Goal: Task Accomplishment & Management: Complete application form

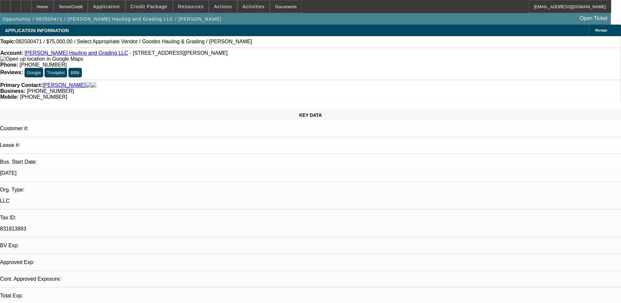
select select "0"
select select "2"
select select "0.1"
select select "1"
select select "2"
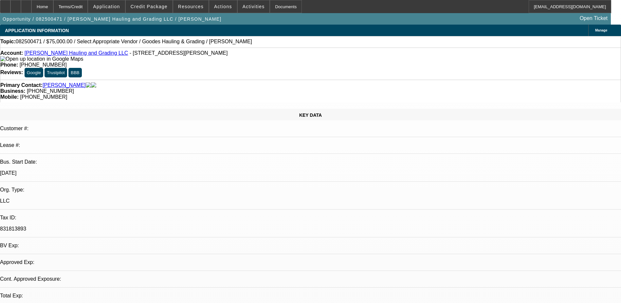
select select "4"
click at [215, 3] on span at bounding box center [223, 7] width 28 height 16
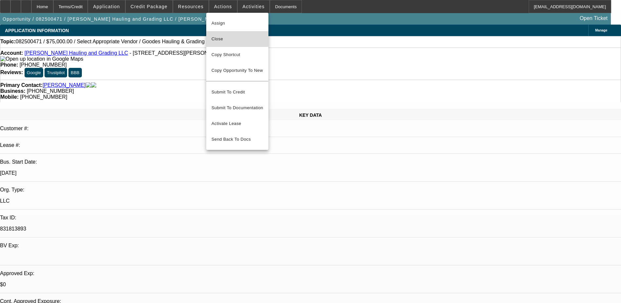
click at [231, 42] on span "Close" at bounding box center [238, 39] width 52 height 8
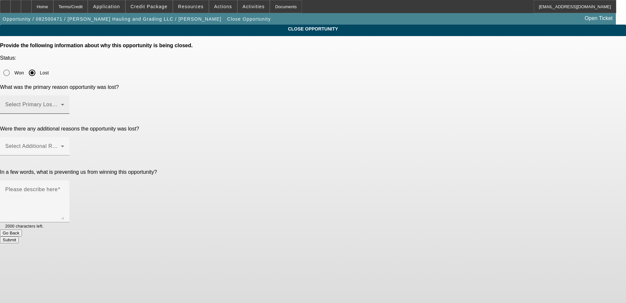
click at [74, 102] on mat-label "Select Primary Lost Reason" at bounding box center [39, 105] width 69 height 6
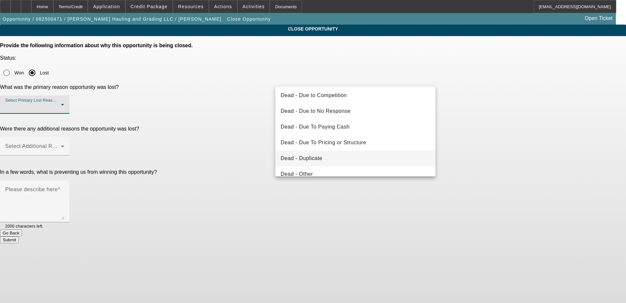
scroll to position [33, 0]
click at [316, 143] on span "Dead - Duplicate" at bounding box center [302, 143] width 42 height 8
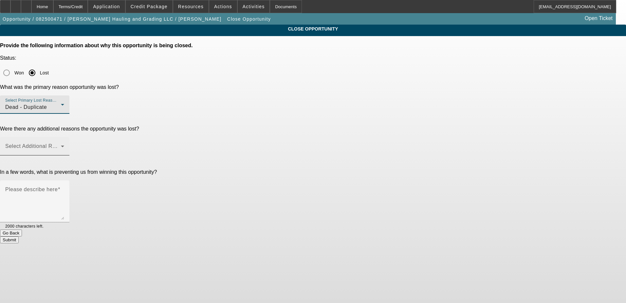
click at [61, 145] on span at bounding box center [33, 149] width 56 height 8
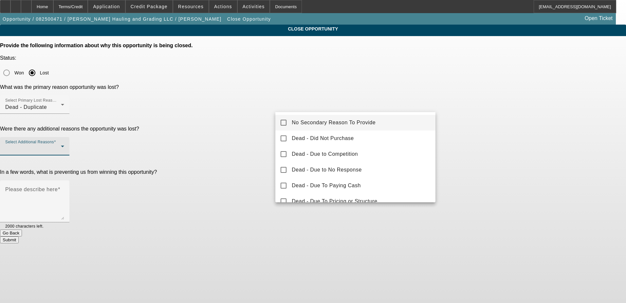
click at [321, 119] on span "No Secondary Reason To Provide" at bounding box center [334, 123] width 84 height 8
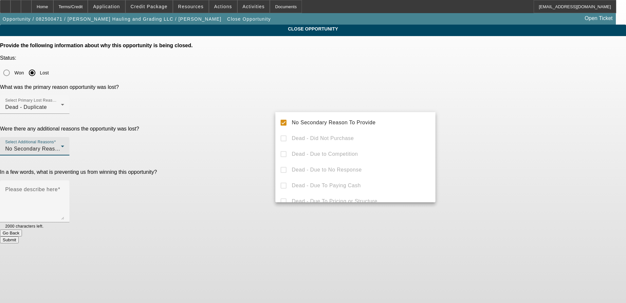
click at [256, 160] on div at bounding box center [313, 151] width 626 height 303
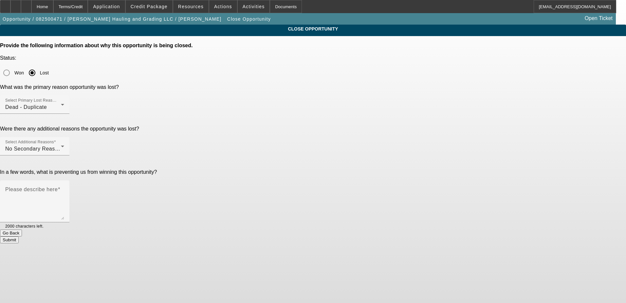
click at [19, 236] on button "Submit" at bounding box center [9, 239] width 19 height 7
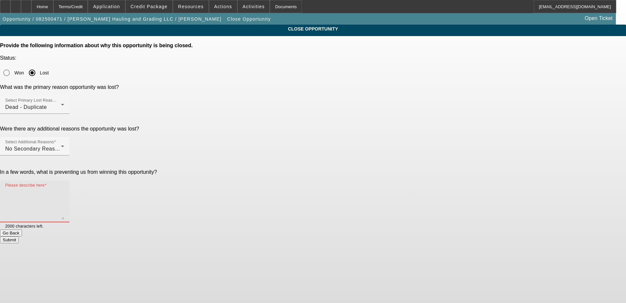
click at [64, 188] on textarea "Please describe here" at bounding box center [34, 203] width 59 height 31
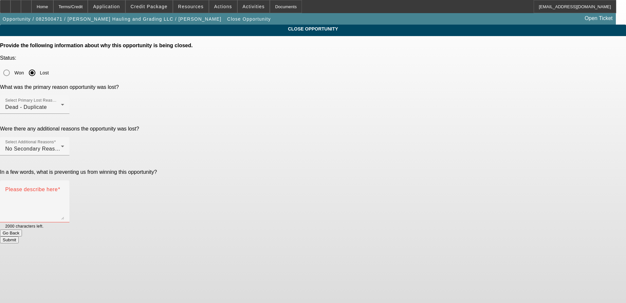
click at [114, 59] on app-close-opportunity "CLOSE OPPORTUNITY Provide the following information about why this opportunity …" at bounding box center [313, 134] width 626 height 219
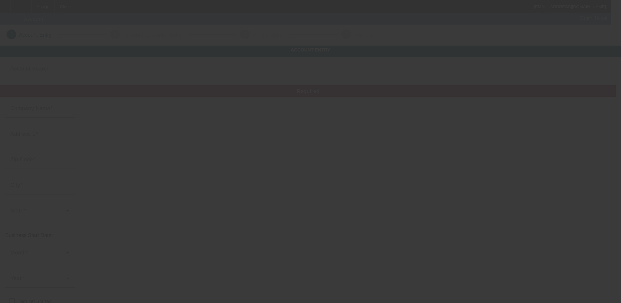
type input "[DATE]"
type input "[PERSON_NAME] Hauling and Grading LLC"
type input "1987 [PERSON_NAME]"
type input "23139"
type input "Powhatan"
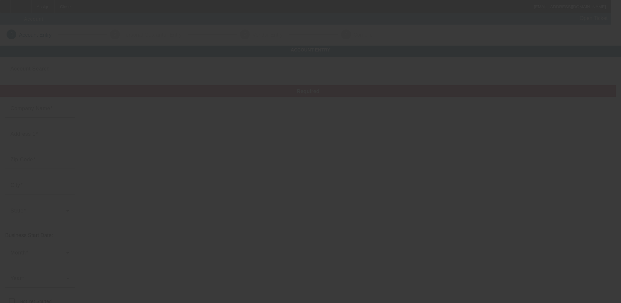
type input "(804) 598-5172"
type input "nagoode5@yahoo.com"
type input "831813893"
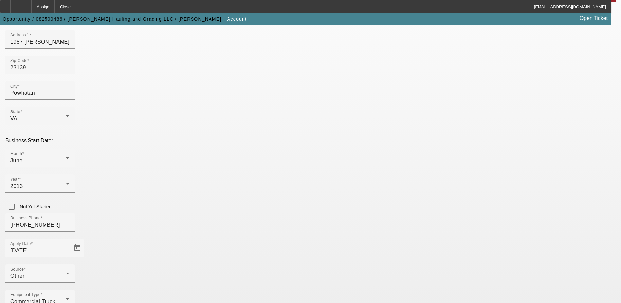
scroll to position [117, 0]
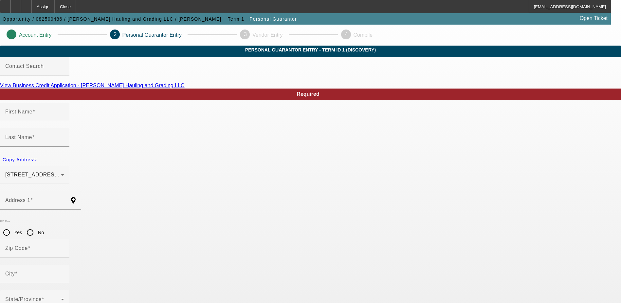
type input "Niles"
type input "Goode"
type input "1987 Hancock Rd"
radio input "true"
type input "23139"
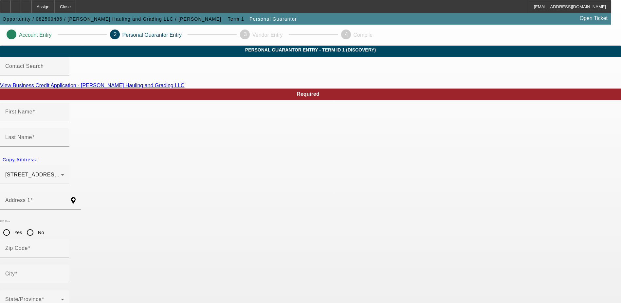
type input "Powhatan"
type input "(804) 426-3386"
type input "100"
type input "225-02-5236"
type input "nagoode5@yahoo.com"
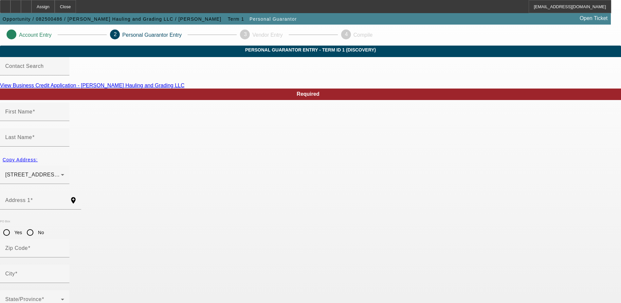
type input "House"
type input "(804) 598-5172"
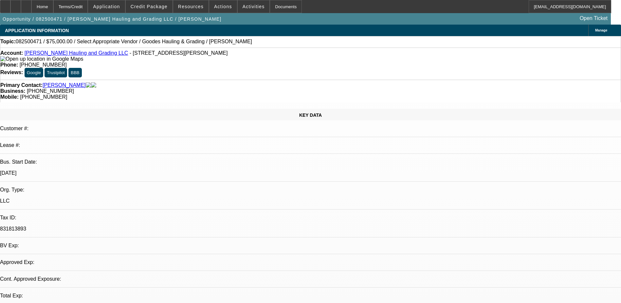
select select "0"
select select "2"
select select "0.1"
select select "4"
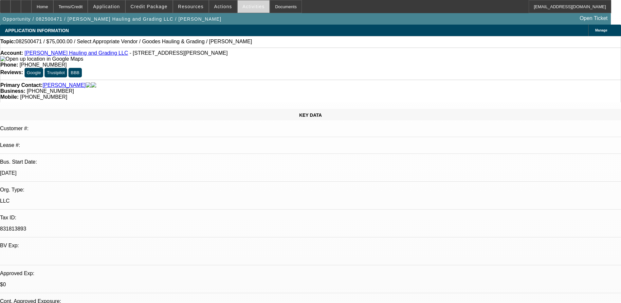
click at [247, 9] on span "Activities" at bounding box center [254, 6] width 22 height 5
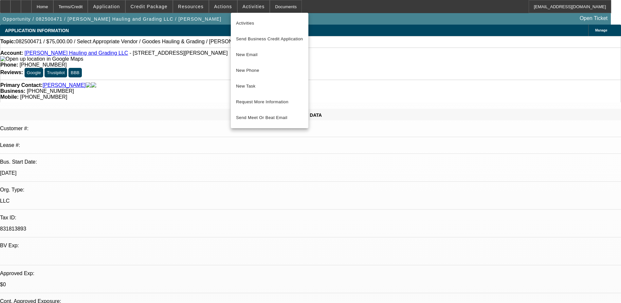
click at [217, 7] on div at bounding box center [310, 151] width 621 height 303
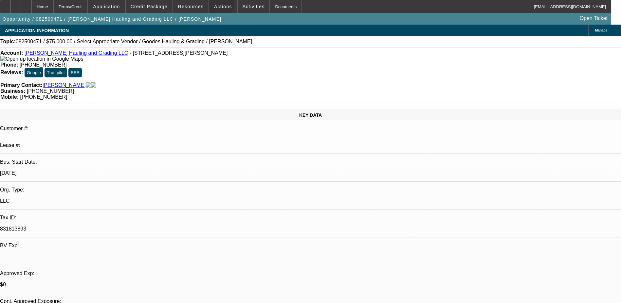
click at [217, 7] on span "Actions" at bounding box center [223, 6] width 18 height 5
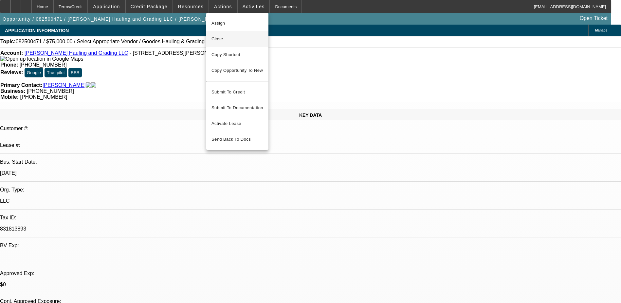
click at [237, 43] on span "Close" at bounding box center [238, 39] width 52 height 8
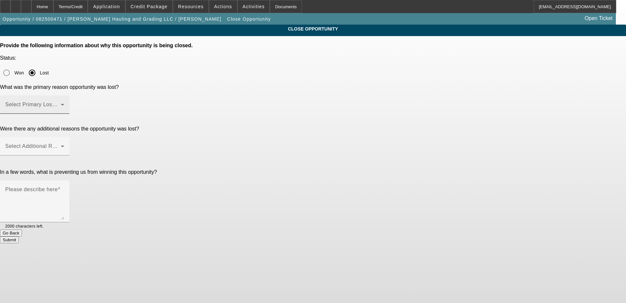
click at [61, 103] on span at bounding box center [33, 107] width 56 height 8
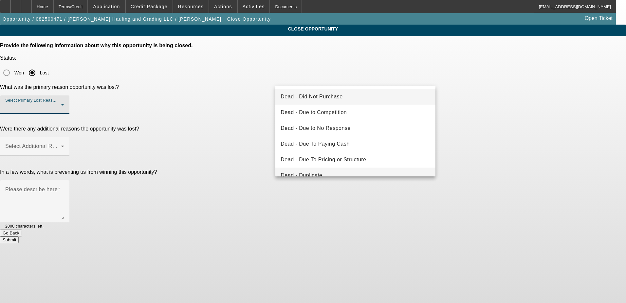
click at [341, 175] on mat-option "Dead - Duplicate" at bounding box center [356, 175] width 160 height 16
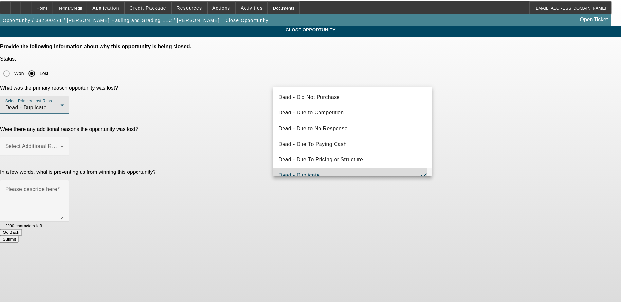
scroll to position [7, 0]
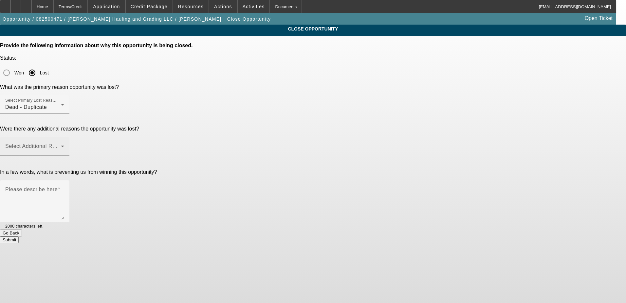
click at [70, 143] on mat-label "Select Additional Reasons" at bounding box center [37, 146] width 65 height 6
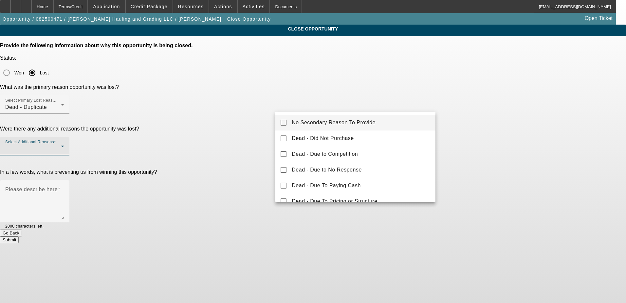
click at [320, 125] on span "No Secondary Reason To Provide" at bounding box center [334, 123] width 84 height 8
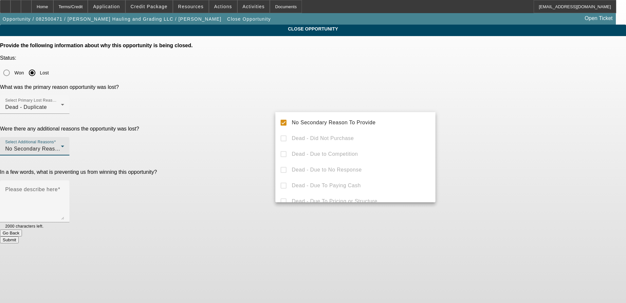
click at [256, 139] on div at bounding box center [313, 151] width 626 height 303
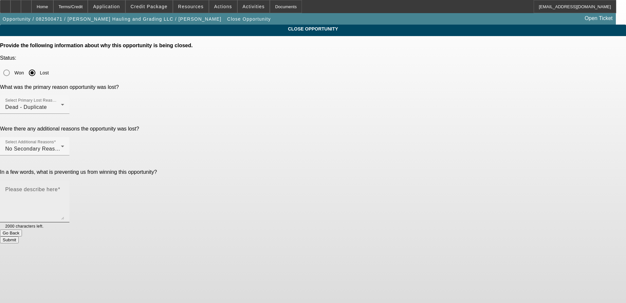
click at [64, 188] on textarea "Please describe here" at bounding box center [34, 203] width 59 height 31
type textarea "Dupe"
click at [19, 236] on button "Submit" at bounding box center [9, 239] width 19 height 7
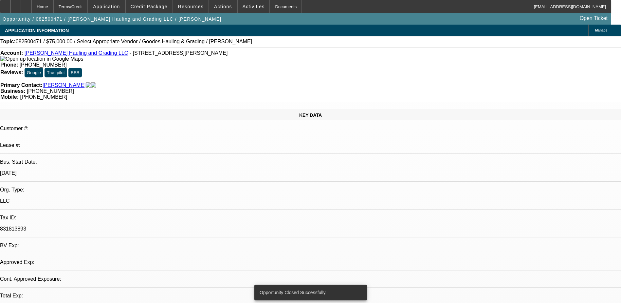
select select "0"
select select "2"
select select "0.1"
select select "4"
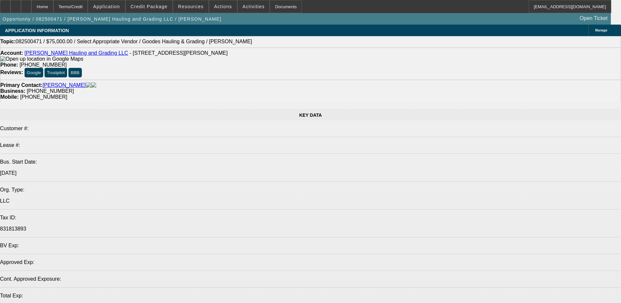
select select "0"
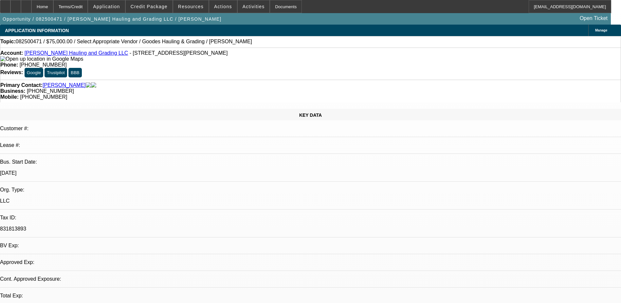
select select "2"
select select "0.1"
select select "4"
